Goal: Task Accomplishment & Management: Use online tool/utility

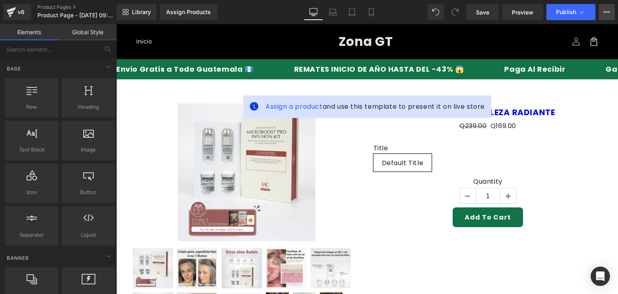
click at [605, 18] on button "View Live Page View with current Template Save Template to Library Schedule Pub…" at bounding box center [606, 12] width 16 height 16
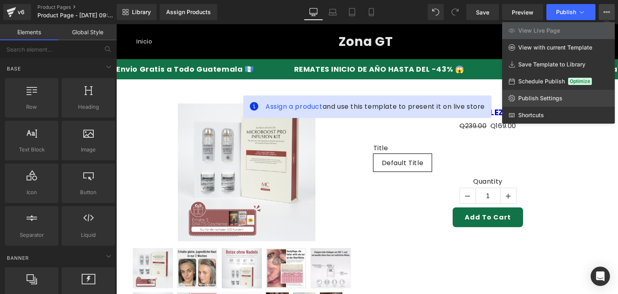
click at [530, 103] on link "Publish Settings" at bounding box center [558, 98] width 113 height 17
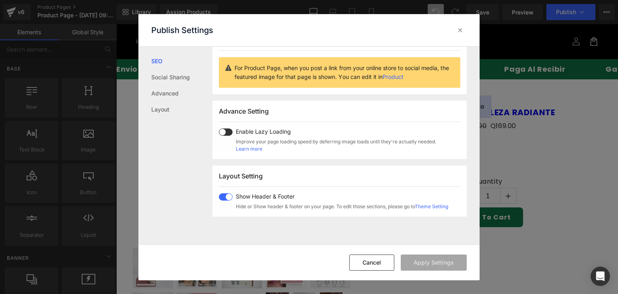
scroll to position [107, 0]
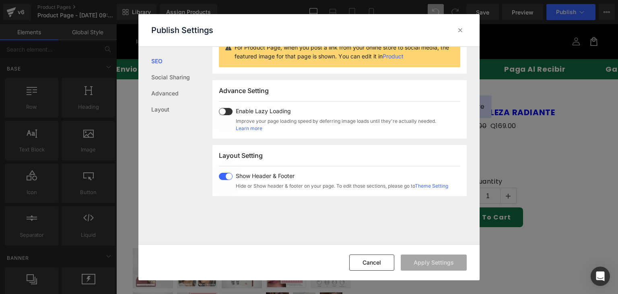
click at [224, 178] on span at bounding box center [226, 175] width 14 height 7
click at [439, 256] on button "Apply Settings" at bounding box center [433, 262] width 66 height 16
click at [460, 29] on icon at bounding box center [460, 30] width 8 height 8
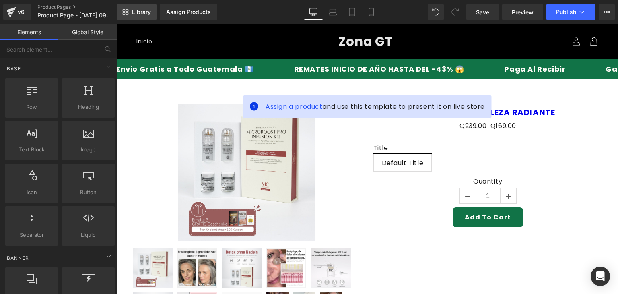
click at [144, 16] on link "Library" at bounding box center [137, 12] width 40 height 16
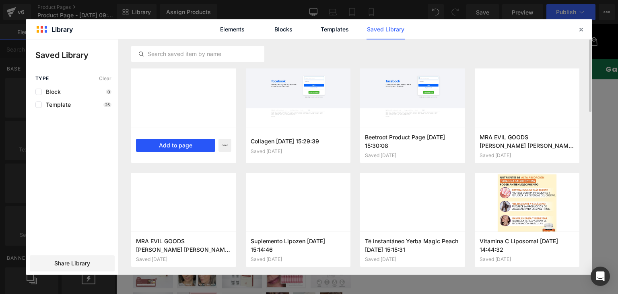
click at [183, 147] on button "Add to page" at bounding box center [175, 145] width 79 height 13
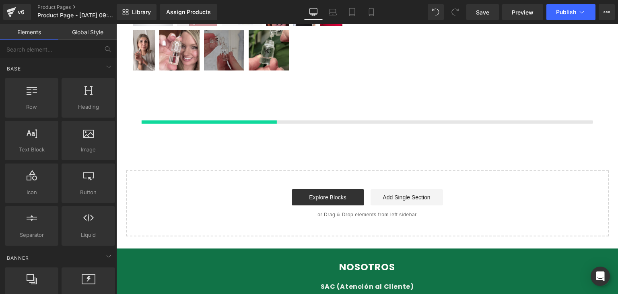
scroll to position [331, 0]
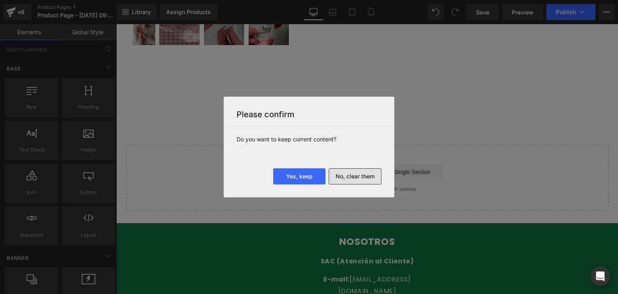
click at [361, 178] on button "No, clear them" at bounding box center [355, 176] width 53 height 16
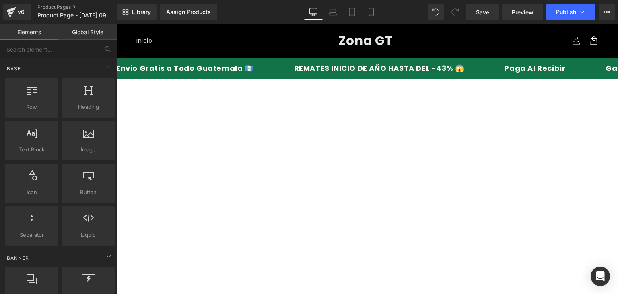
scroll to position [0, 0]
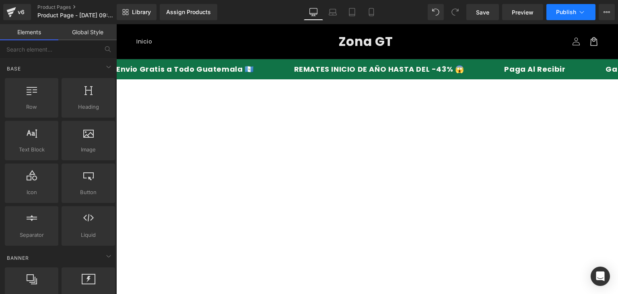
click at [557, 18] on button "Publish" at bounding box center [570, 12] width 49 height 16
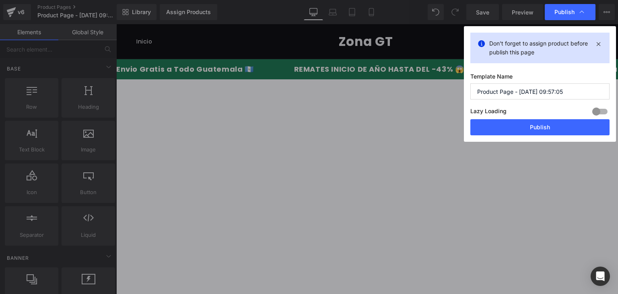
click at [513, 92] on input "Product Page - Sep 1, 09:57:05" at bounding box center [539, 91] width 139 height 16
type input "EVIL"
drag, startPoint x: 508, startPoint y: 119, endPoint x: 392, endPoint y: 95, distance: 118.7
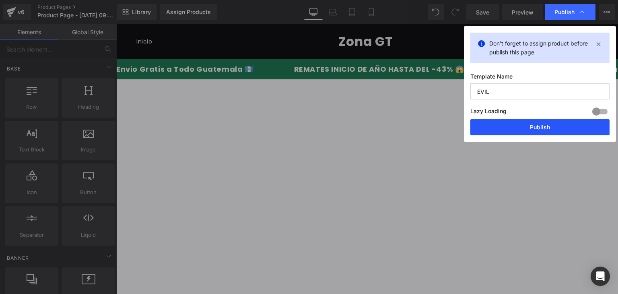
click at [508, 119] on button "Publish" at bounding box center [539, 127] width 139 height 16
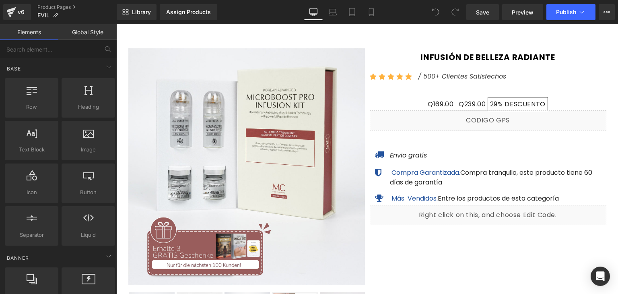
click at [296, 86] on img at bounding box center [246, 166] width 236 height 236
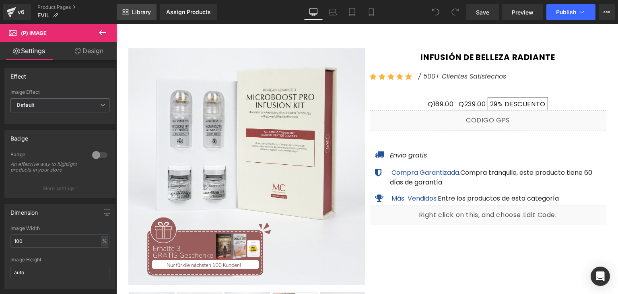
click at [137, 10] on span "Library" at bounding box center [141, 11] width 19 height 7
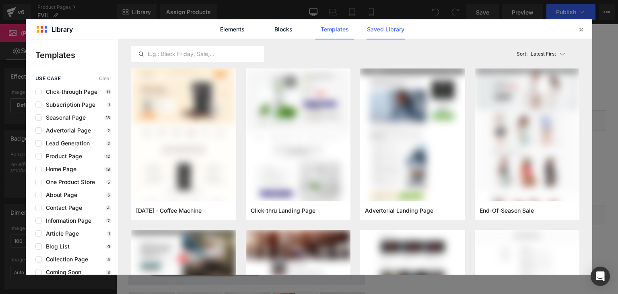
click at [372, 36] on link "Saved Library" at bounding box center [385, 29] width 38 height 20
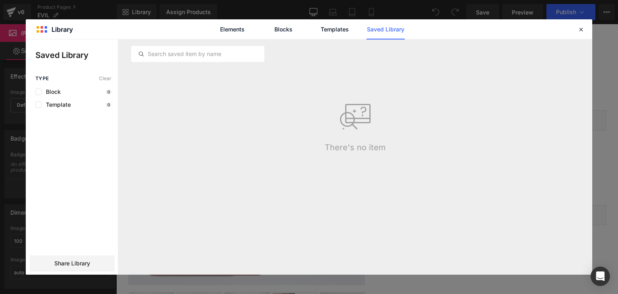
click at [374, 29] on link "Saved Library" at bounding box center [385, 29] width 38 height 20
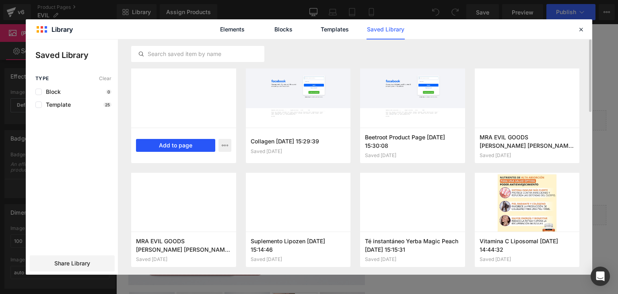
click at [168, 148] on button "Add to page" at bounding box center [175, 145] width 79 height 13
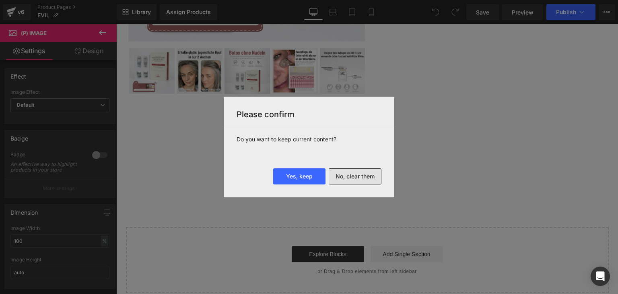
scroll to position [1370, 0]
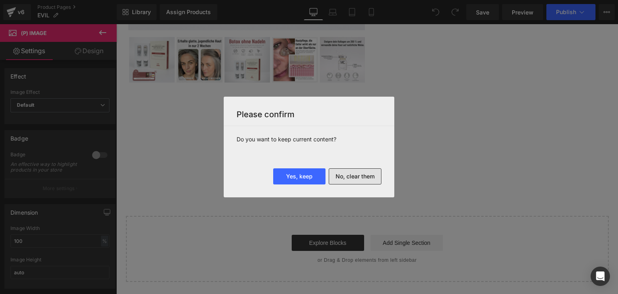
click at [366, 175] on button "No, clear them" at bounding box center [355, 176] width 53 height 16
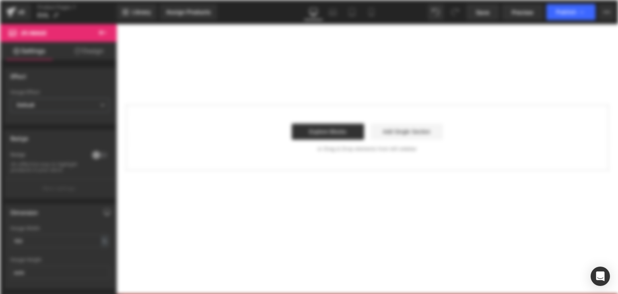
scroll to position [0, 0]
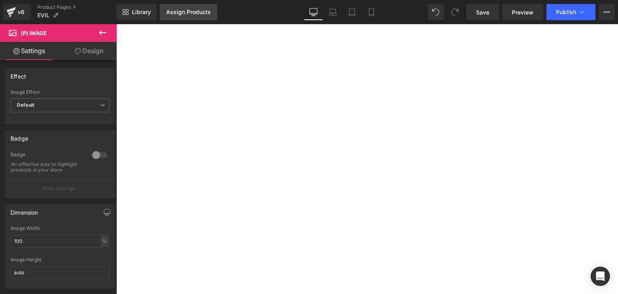
click at [181, 16] on link "Assign Products" at bounding box center [188, 12] width 57 height 16
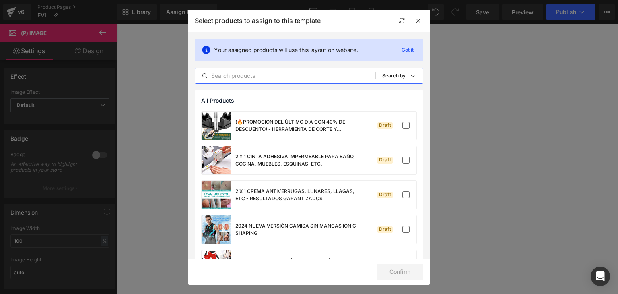
click at [235, 77] on input "text" at bounding box center [285, 76] width 180 height 10
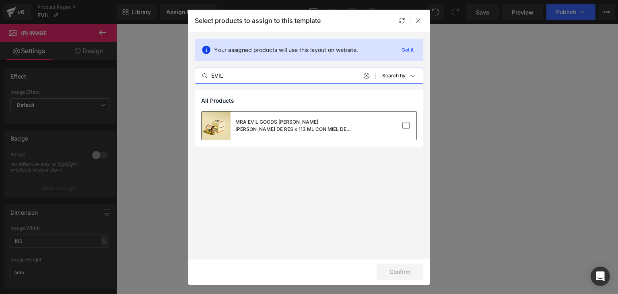
type input "EVIL"
click at [279, 116] on div "MRA EVIL GOODS [MEDICAL_DATA][PERSON_NAME] DE RES x 113 ML CON MIEL DE [PERSON_…" at bounding box center [278, 125] width 154 height 28
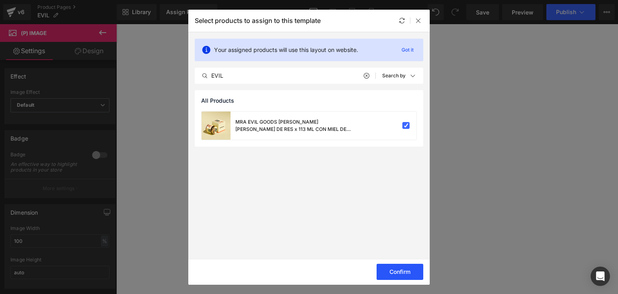
click at [400, 272] on button "Confirm" at bounding box center [399, 271] width 47 height 16
click at [421, 22] on icon at bounding box center [418, 20] width 6 height 6
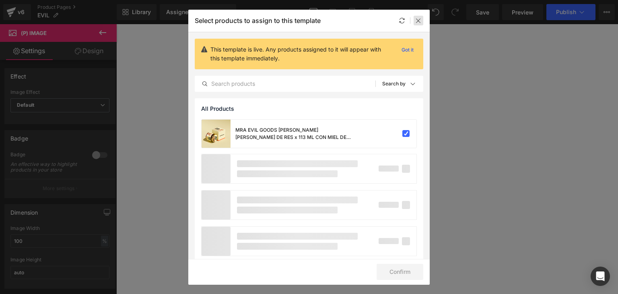
click at [417, 22] on icon at bounding box center [418, 20] width 6 height 6
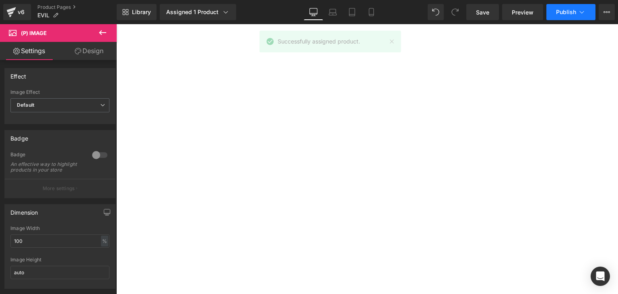
click at [564, 14] on span "Publish" at bounding box center [566, 12] width 20 height 6
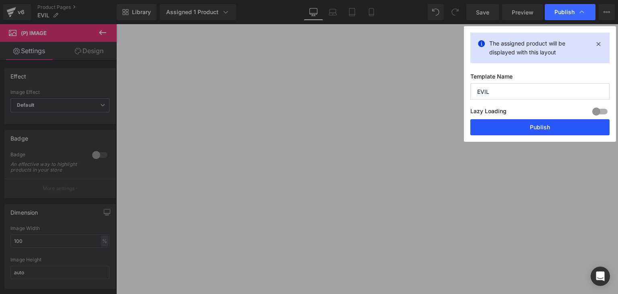
drag, startPoint x: 515, startPoint y: 128, endPoint x: 399, endPoint y: 104, distance: 118.7
click at [515, 128] on button "Publish" at bounding box center [539, 127] width 139 height 16
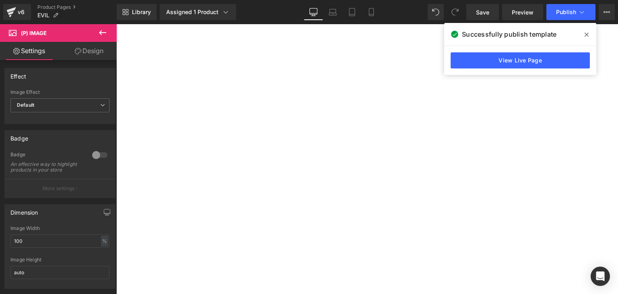
click at [589, 33] on span at bounding box center [586, 34] width 13 height 13
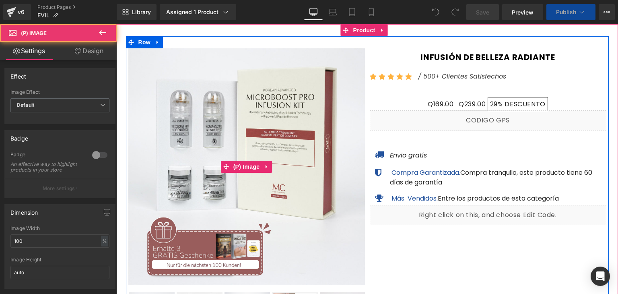
click at [301, 127] on img at bounding box center [246, 166] width 236 height 236
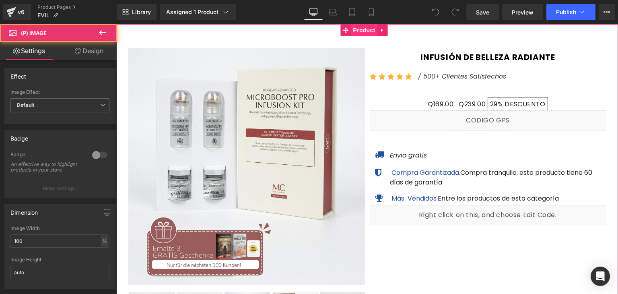
click at [361, 33] on span "Product" at bounding box center [364, 30] width 26 height 12
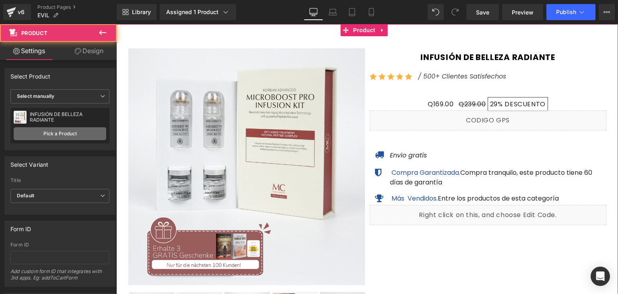
click at [63, 131] on link "Pick a Product" at bounding box center [60, 133] width 92 height 13
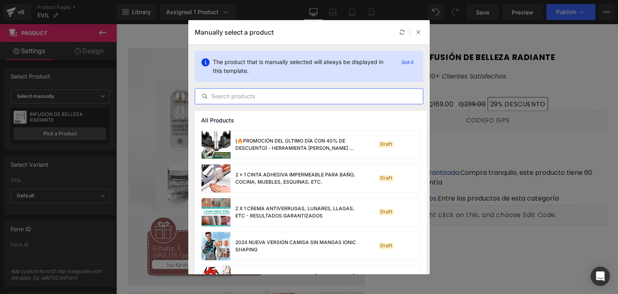
click at [249, 97] on input "text" at bounding box center [309, 96] width 228 height 10
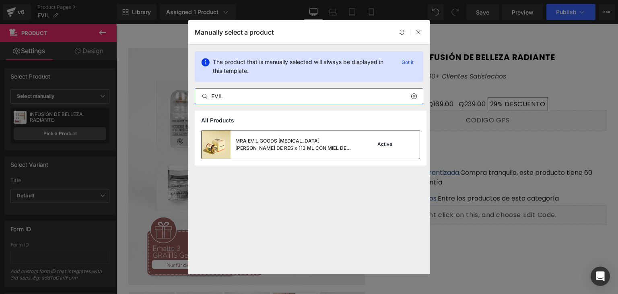
type input "EVIL"
drag, startPoint x: 171, startPoint y: 116, endPoint x: 287, endPoint y: 140, distance: 118.7
click at [287, 140] on div "MRA EVIL GOODS [MEDICAL_DATA][PERSON_NAME] DE RES x 113 ML CON MIEL DE [PERSON_…" at bounding box center [295, 144] width 121 height 14
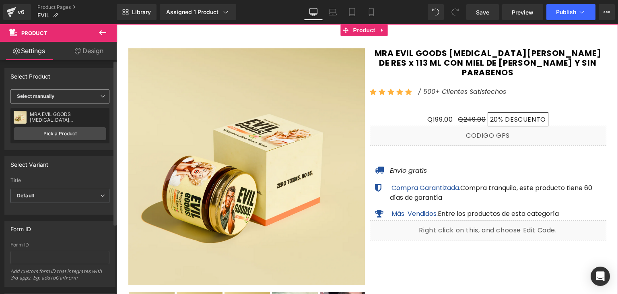
click at [61, 93] on span "Select manually" at bounding box center [59, 96] width 99 height 14
click at [65, 110] on div "Display by assigned product" at bounding box center [56, 109] width 66 height 6
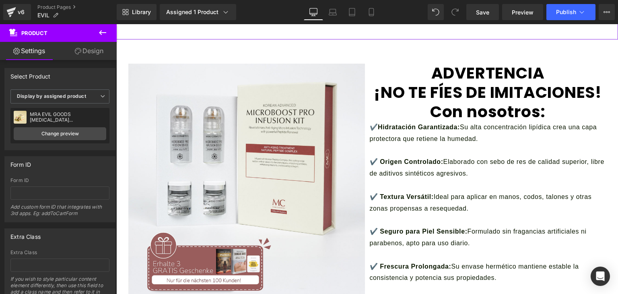
scroll to position [616, 0]
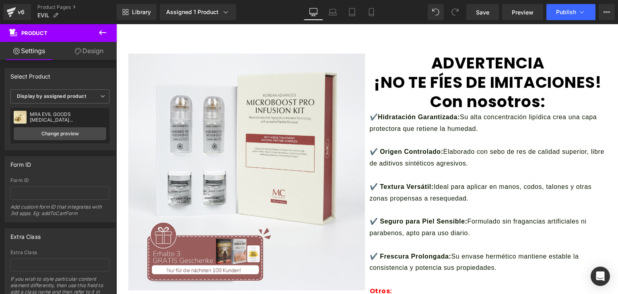
click at [331, 137] on img at bounding box center [246, 171] width 236 height 236
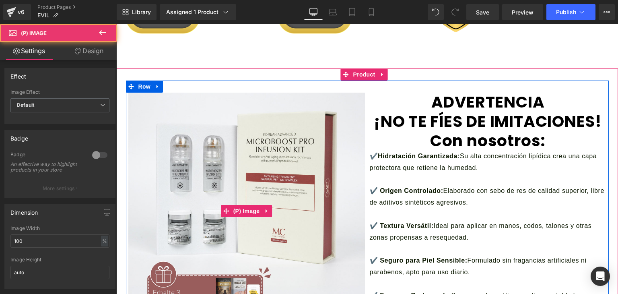
scroll to position [563, 0]
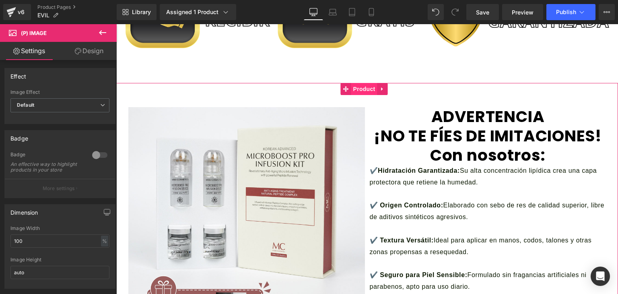
click at [360, 92] on span "Product" at bounding box center [364, 89] width 26 height 12
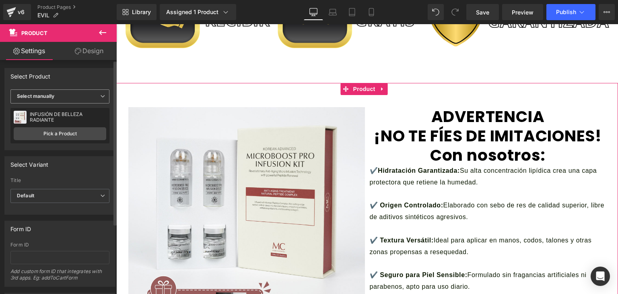
click at [63, 95] on span "Select manually" at bounding box center [59, 96] width 99 height 14
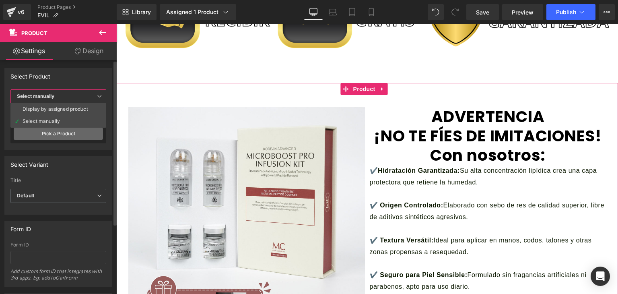
click at [78, 134] on link "Pick a Product" at bounding box center [58, 133] width 89 height 13
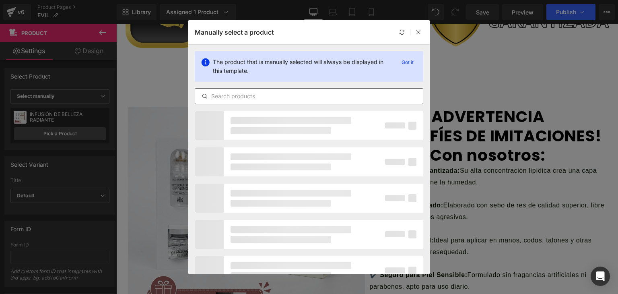
click at [242, 97] on input "text" at bounding box center [309, 96] width 228 height 10
type input "EVIL"
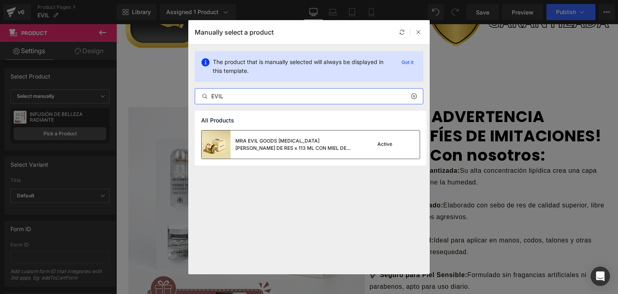
click at [274, 136] on div "MRA EVIL GOODS [MEDICAL_DATA][PERSON_NAME] DE RES x 113 ML CON MIEL DE [PERSON_…" at bounding box center [278, 144] width 154 height 28
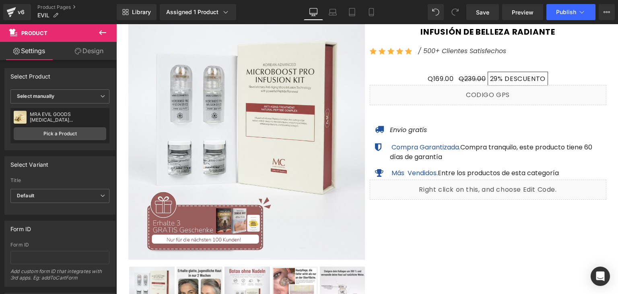
click at [342, 150] on img at bounding box center [246, 141] width 236 height 236
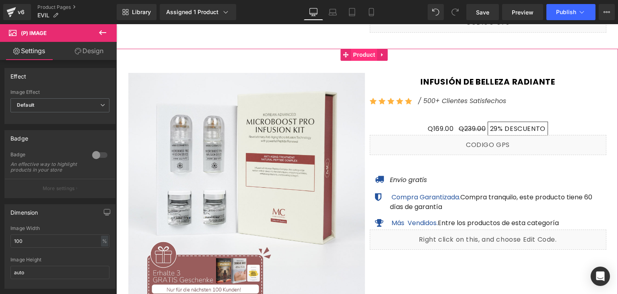
click at [362, 61] on span "Product" at bounding box center [364, 55] width 26 height 12
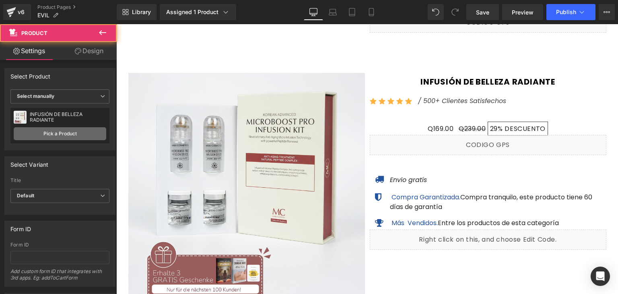
click at [58, 134] on link "Pick a Product" at bounding box center [60, 133] width 92 height 13
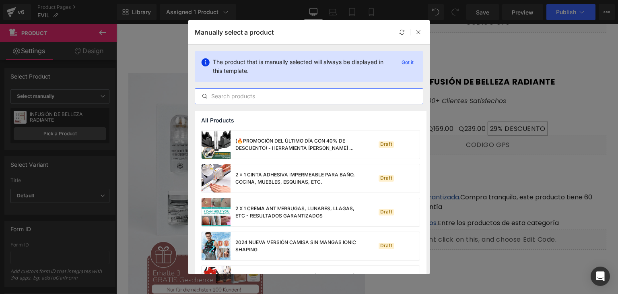
click at [240, 97] on input "text" at bounding box center [309, 96] width 228 height 10
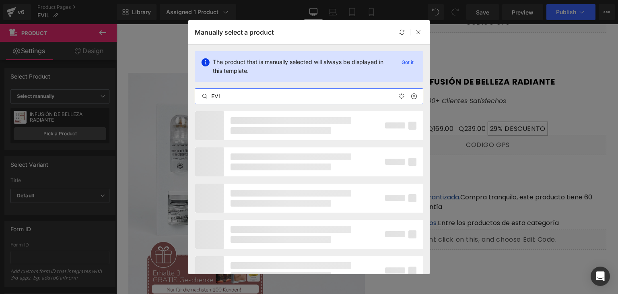
type input "EVIL"
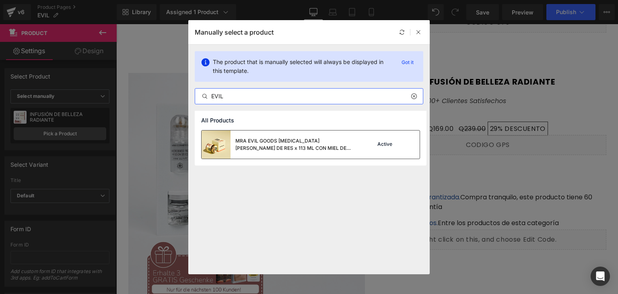
click at [266, 130] on div "MRA EVIL GOODS [MEDICAL_DATA][PERSON_NAME] DE RES x 113 ML CON MIEL DE MANUKA Y…" at bounding box center [310, 144] width 219 height 29
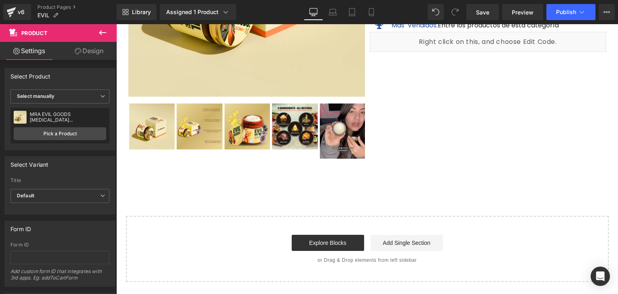
scroll to position [1277, 0]
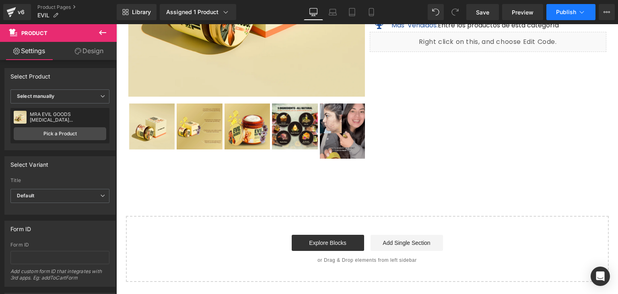
click at [564, 7] on button "Publish" at bounding box center [570, 12] width 49 height 16
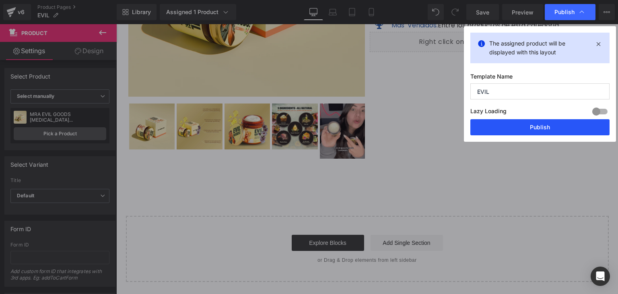
click at [505, 130] on button "Publish" at bounding box center [539, 127] width 139 height 16
